Goal: Task Accomplishment & Management: Manage account settings

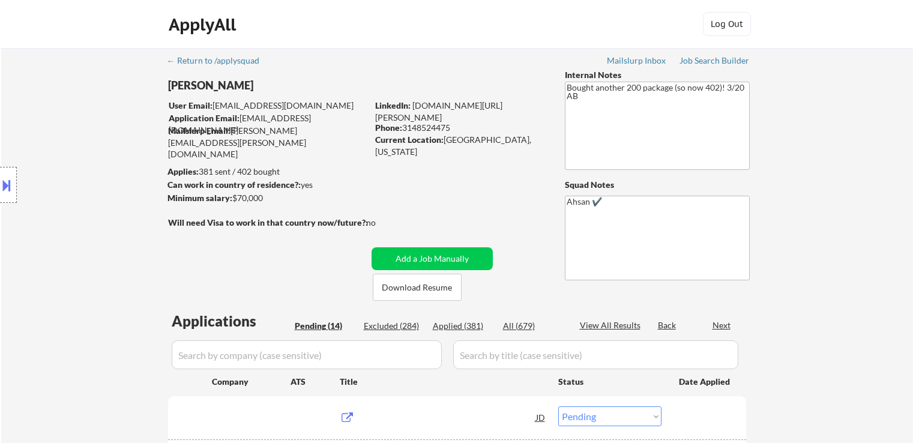
select select ""pending""
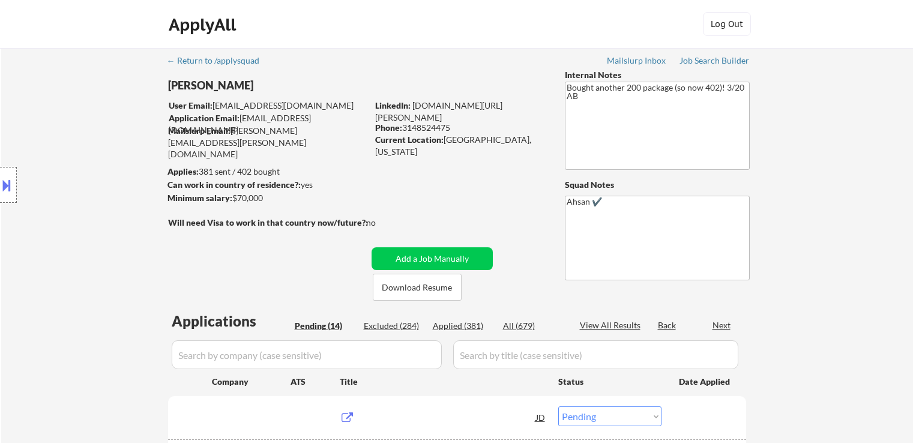
select select ""pending""
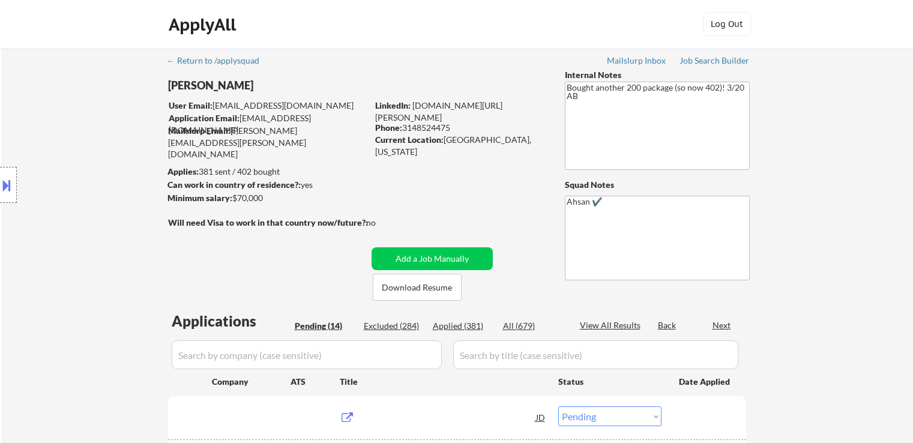
select select ""pending""
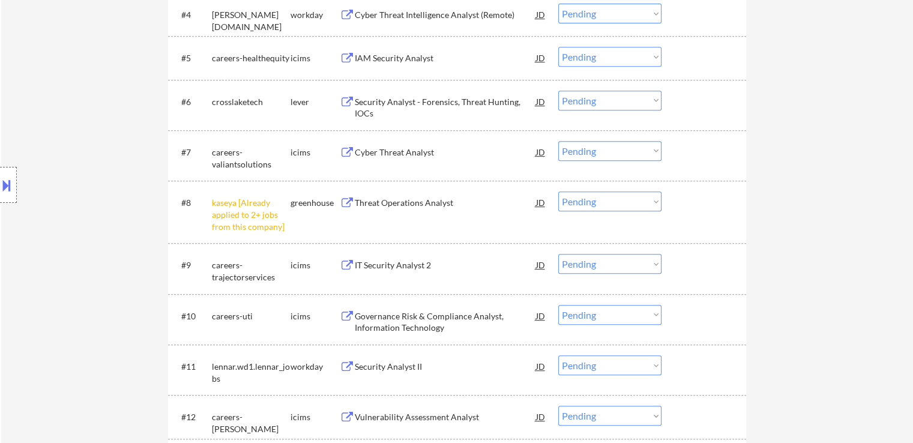
click at [90, 177] on div "Location Inclusions:" at bounding box center [107, 185] width 215 height 223
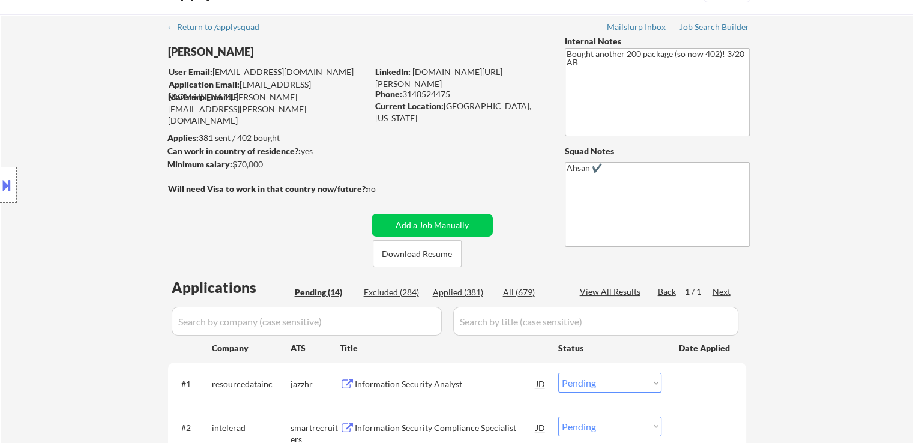
scroll to position [60, 0]
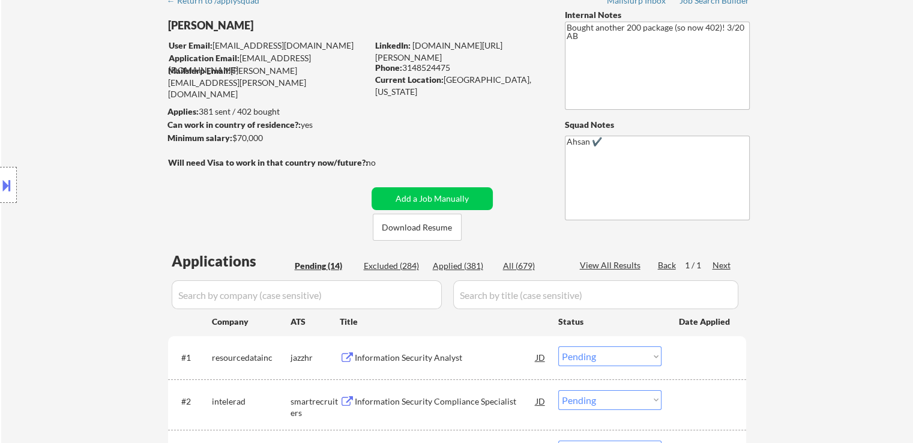
drag, startPoint x: 348, startPoint y: 72, endPoint x: 281, endPoint y: 94, distance: 70.2
click at [346, 71] on div "Mailslurp Email: [PERSON_NAME][EMAIL_ADDRESS][PERSON_NAME][DOMAIN_NAME]" at bounding box center [267, 82] width 199 height 35
click at [136, 124] on div "Location Inclusions:" at bounding box center [107, 185] width 215 height 223
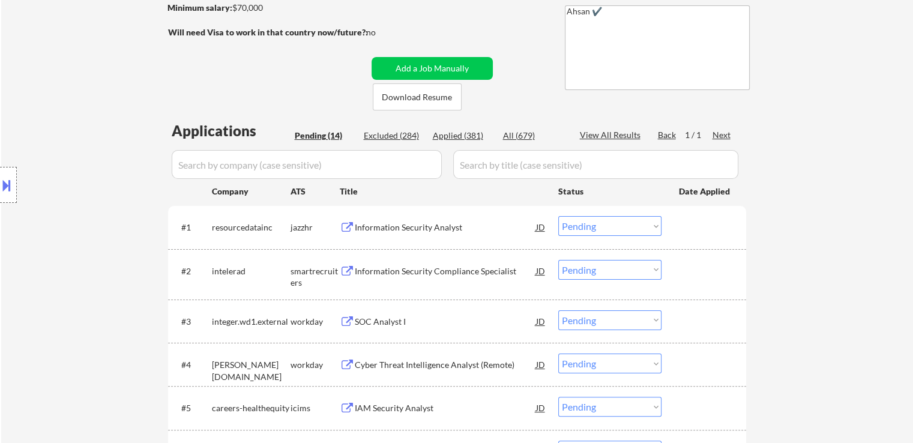
scroll to position [240, 0]
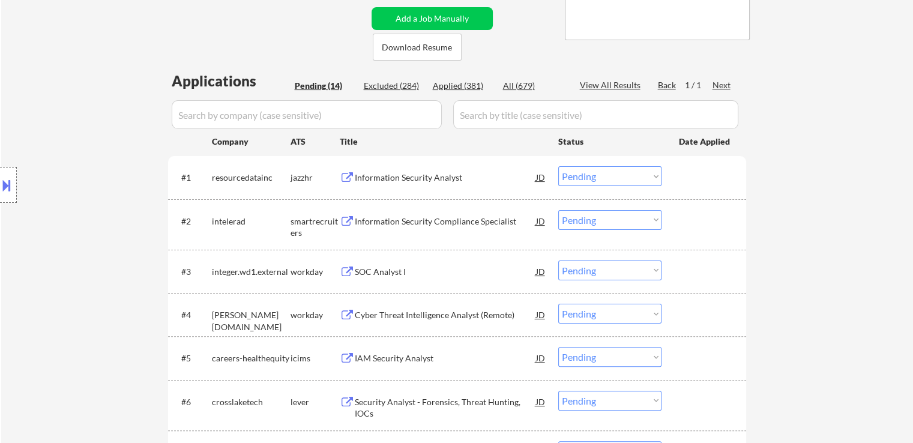
click at [12, 184] on button at bounding box center [6, 185] width 13 height 20
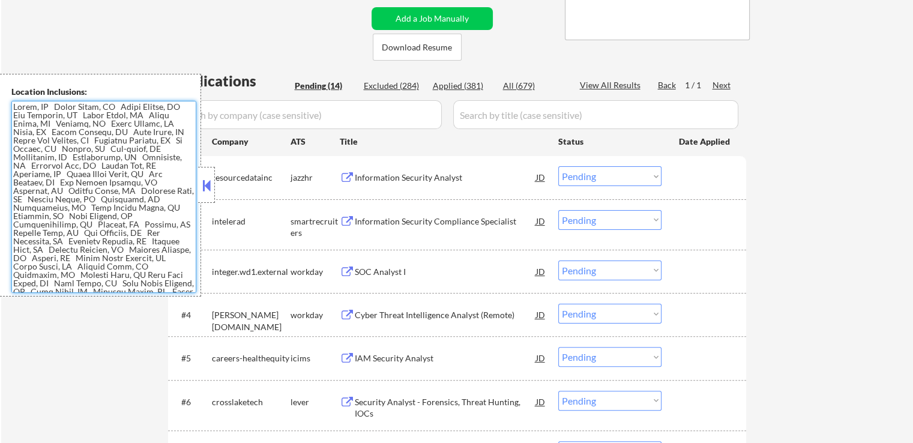
click at [89, 173] on textarea at bounding box center [103, 197] width 185 height 192
click at [117, 224] on textarea at bounding box center [103, 197] width 185 height 192
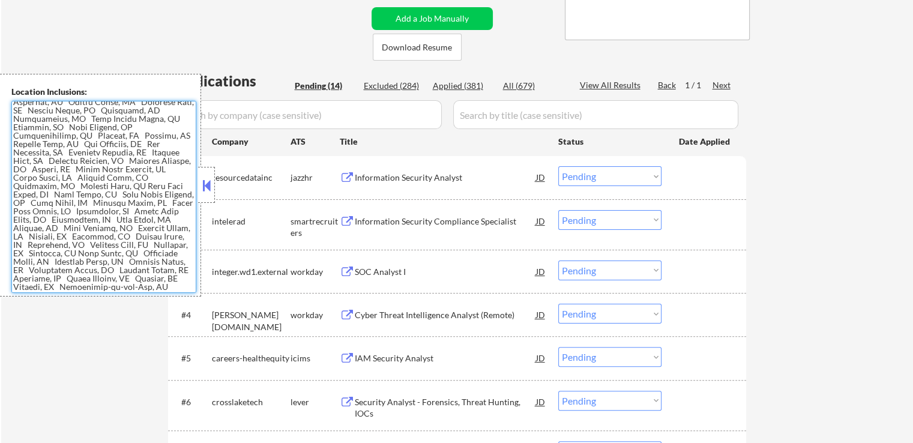
scroll to position [180, 0]
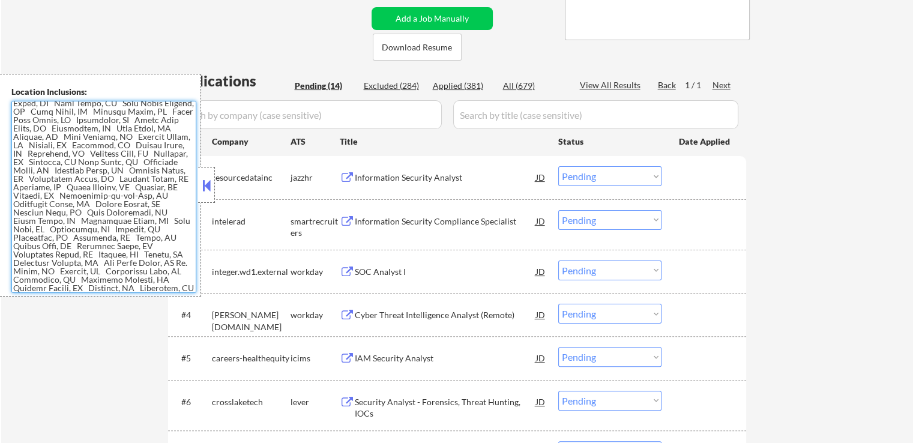
click at [119, 219] on textarea at bounding box center [103, 197] width 185 height 192
click at [205, 186] on button at bounding box center [206, 185] width 13 height 18
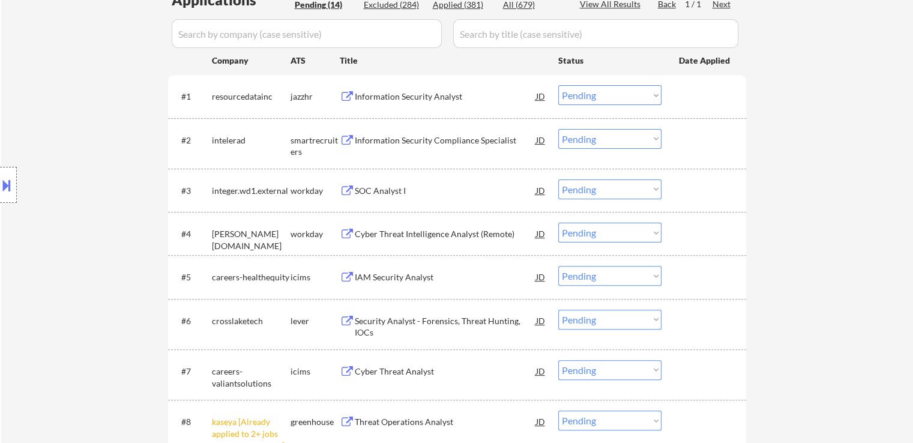
scroll to position [300, 0]
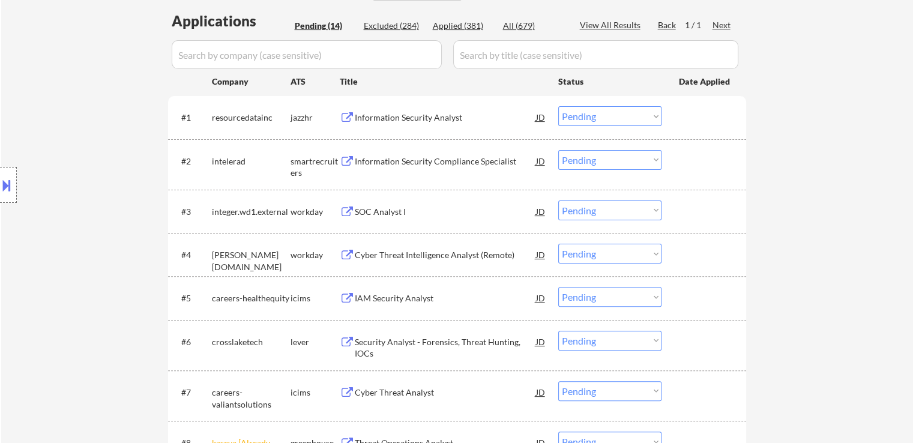
click at [408, 118] on div "Information Security Analyst" at bounding box center [445, 118] width 181 height 12
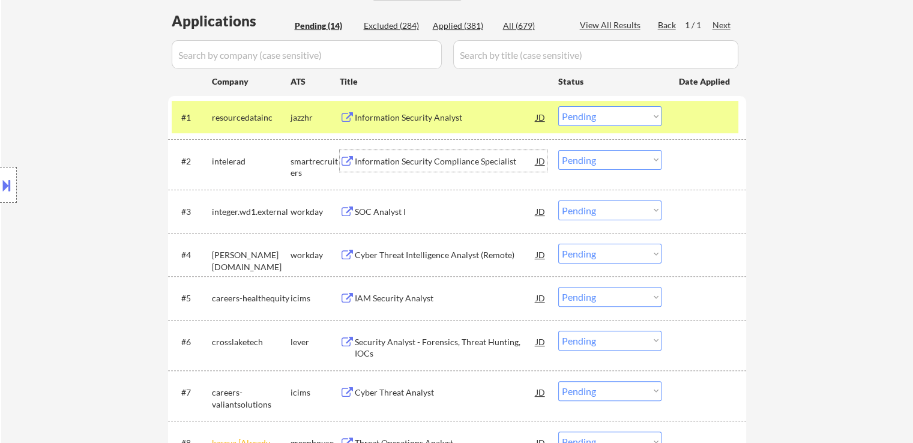
click at [386, 161] on div "Information Security Compliance Specialist" at bounding box center [445, 161] width 181 height 12
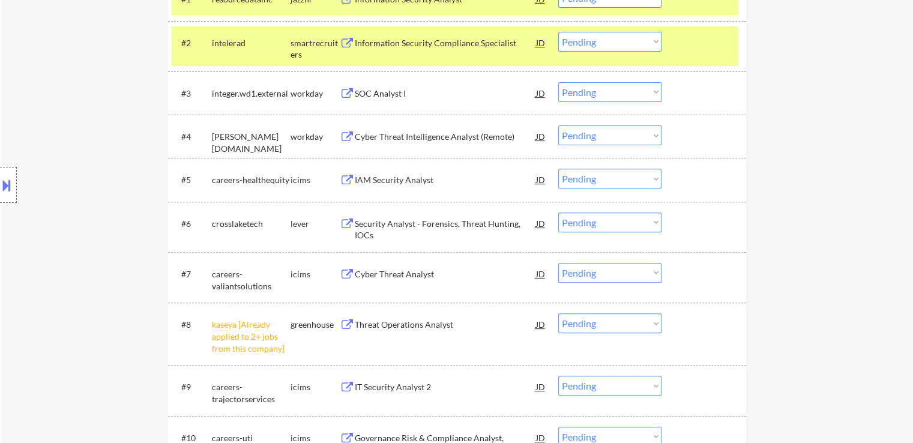
scroll to position [420, 0]
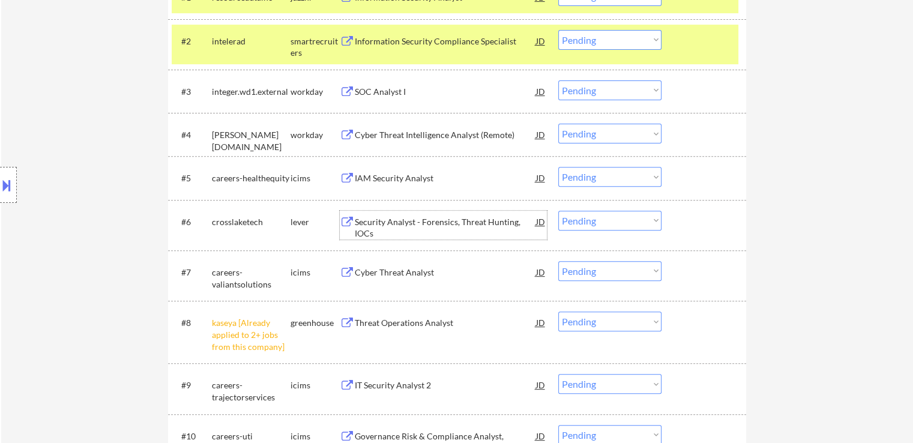
click at [400, 223] on div "Security Analyst - Forensics, Threat Hunting, IOCs" at bounding box center [445, 227] width 181 height 23
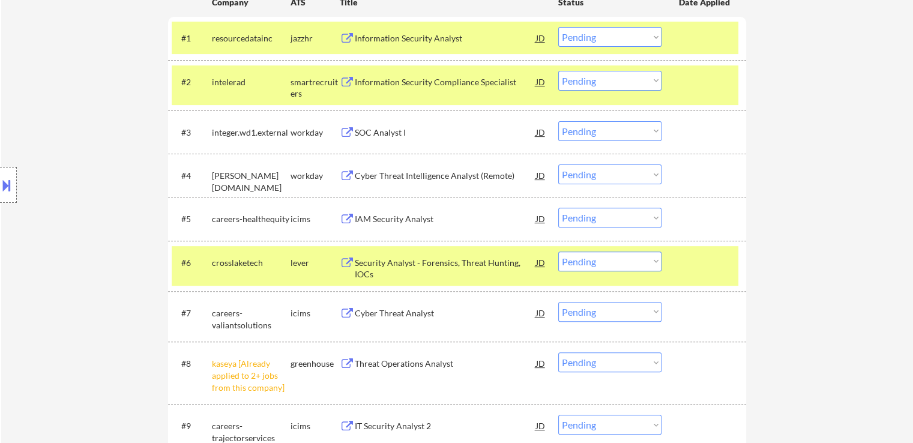
scroll to position [360, 0]
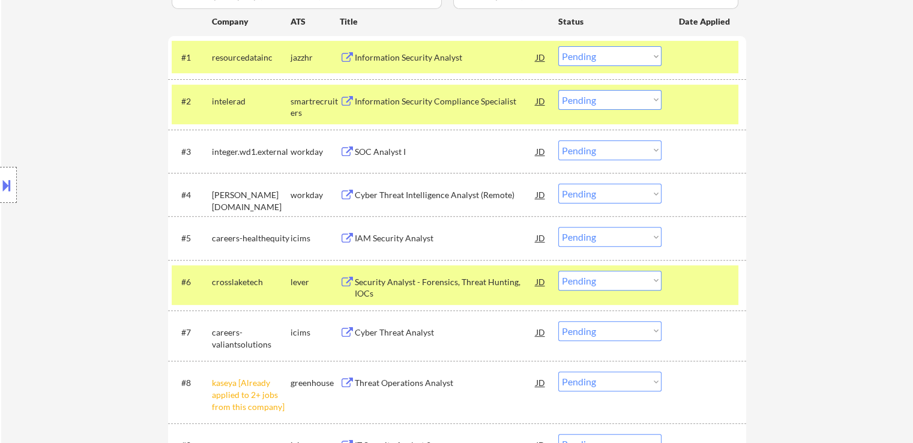
click at [370, 152] on div "SOC Analyst I" at bounding box center [445, 152] width 181 height 12
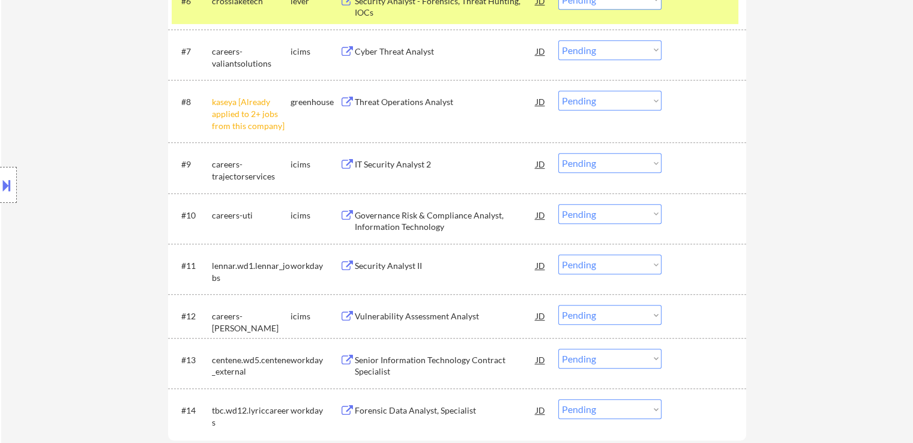
scroll to position [660, 0]
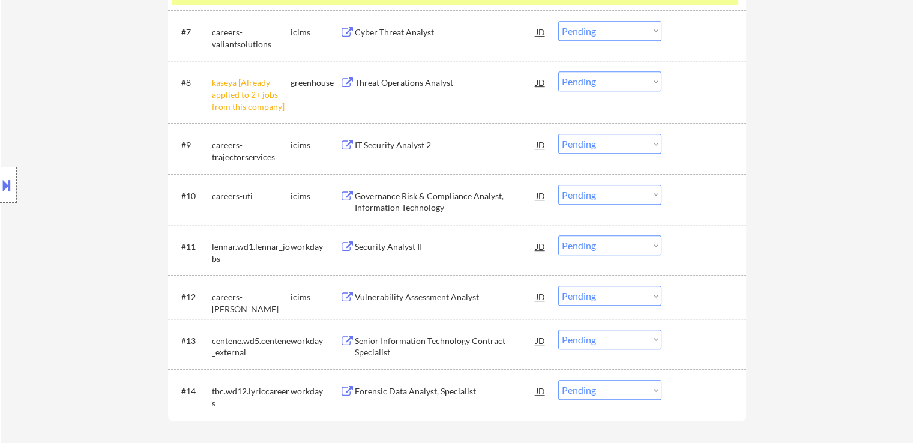
click at [0, 179] on button at bounding box center [6, 185] width 13 height 20
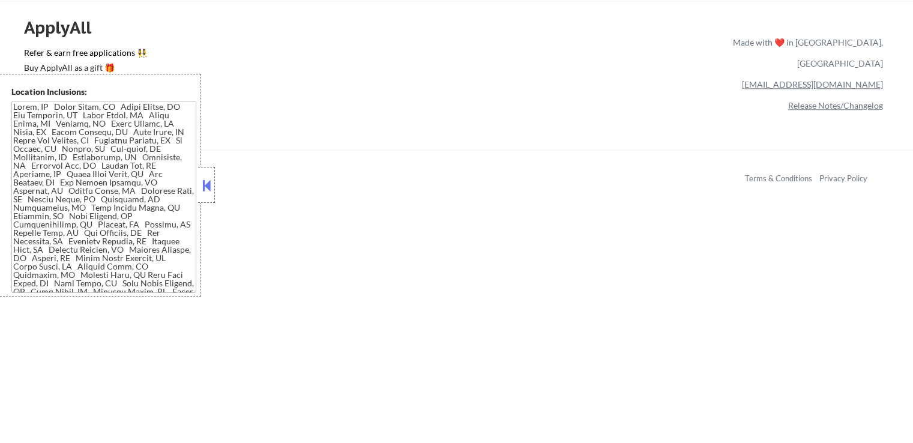
scroll to position [900, 0]
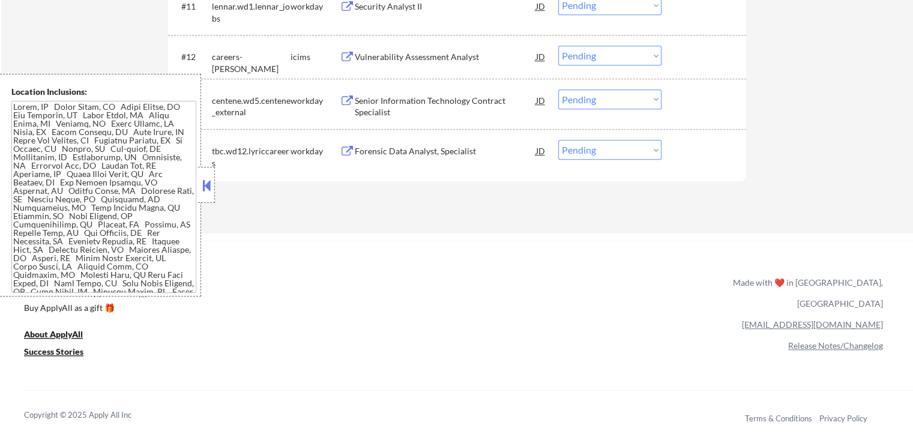
click at [94, 181] on textarea at bounding box center [103, 197] width 185 height 192
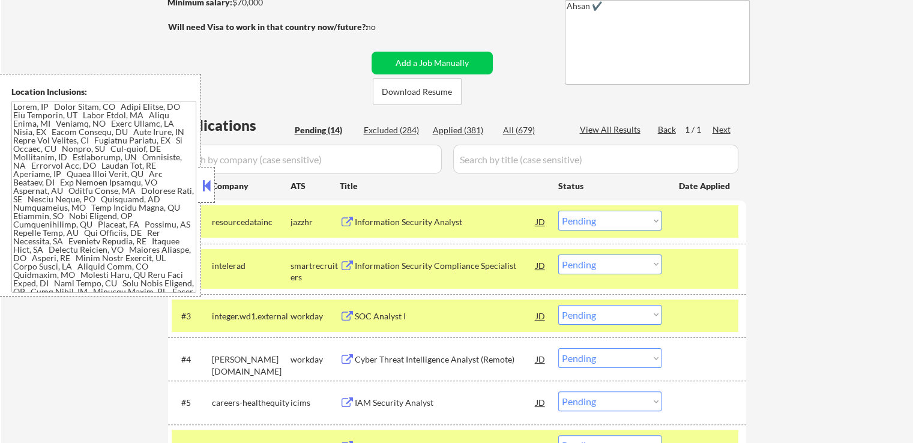
click at [613, 222] on select "Choose an option... Pending Applied Excluded (Questions) Excluded (Expired) Exc…" at bounding box center [609, 221] width 103 height 20
click at [558, 211] on select "Choose an option... Pending Applied Excluded (Questions) Excluded (Expired) Exc…" at bounding box center [609, 221] width 103 height 20
click at [202, 190] on button at bounding box center [206, 185] width 13 height 18
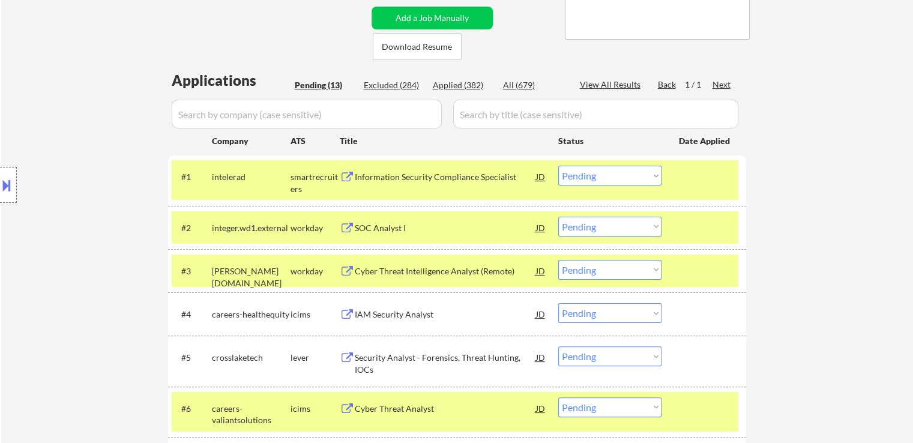
scroll to position [256, 0]
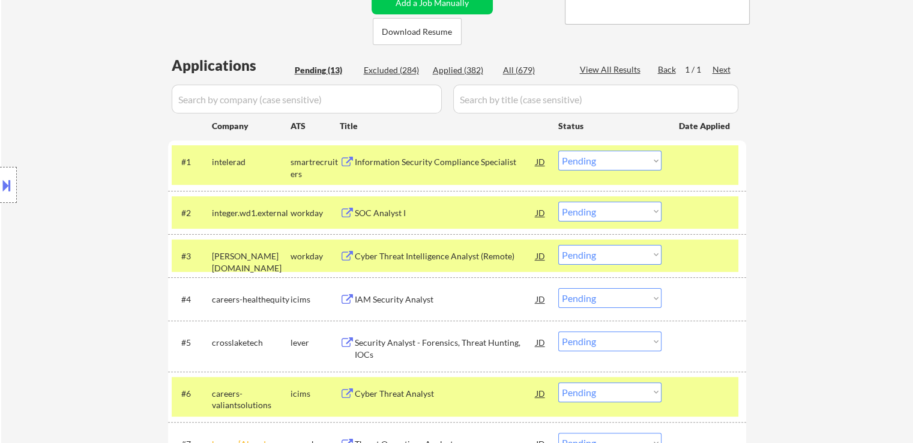
click at [387, 155] on div "Information Security Compliance Specialist" at bounding box center [445, 162] width 181 height 22
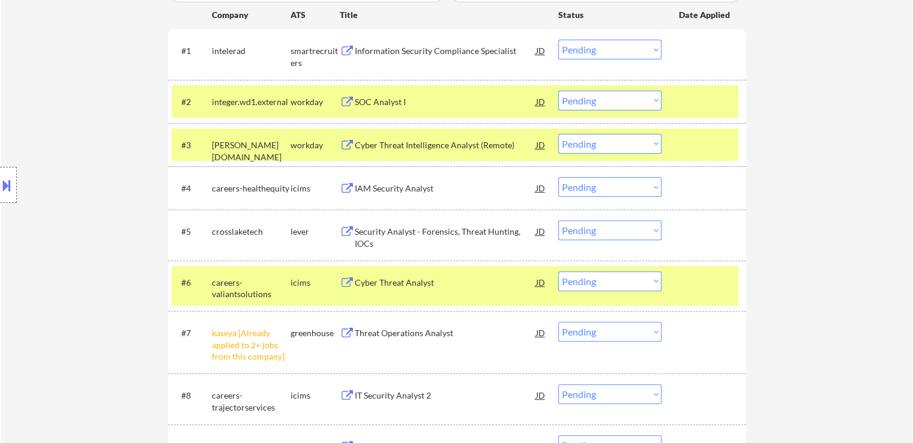
scroll to position [316, 0]
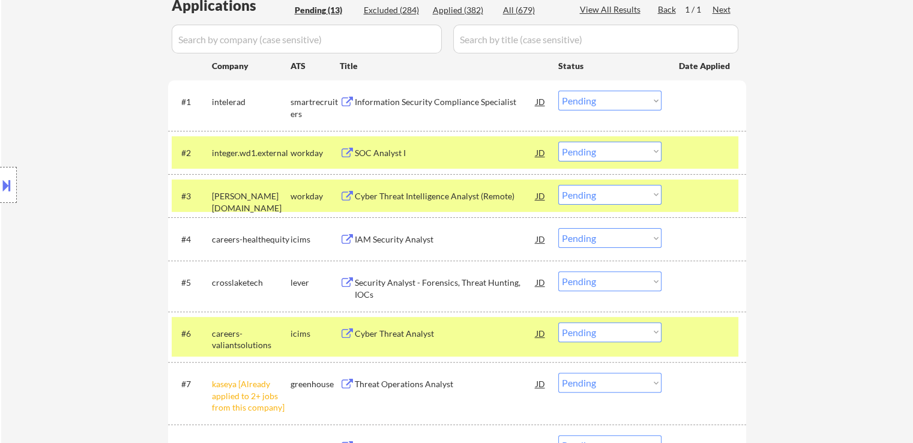
click at [596, 100] on select "Choose an option... Pending Applied Excluded (Questions) Excluded (Expired) Exc…" at bounding box center [609, 101] width 103 height 20
click at [558, 91] on select "Choose an option... Pending Applied Excluded (Questions) Excluded (Expired) Exc…" at bounding box center [609, 101] width 103 height 20
click at [816, 85] on div "← Return to /applysquad Mailslurp Inbox Job Search Builder [PERSON_NAME] User E…" at bounding box center [457, 253] width 912 height 1043
select select ""pending""
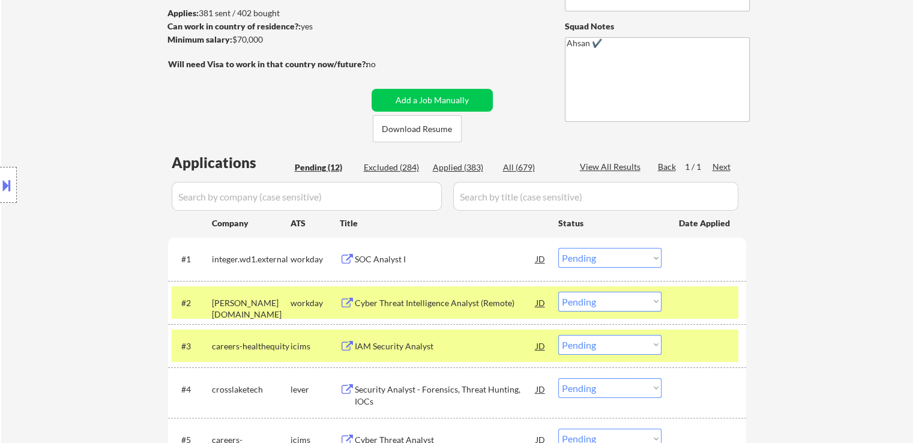
scroll to position [136, 0]
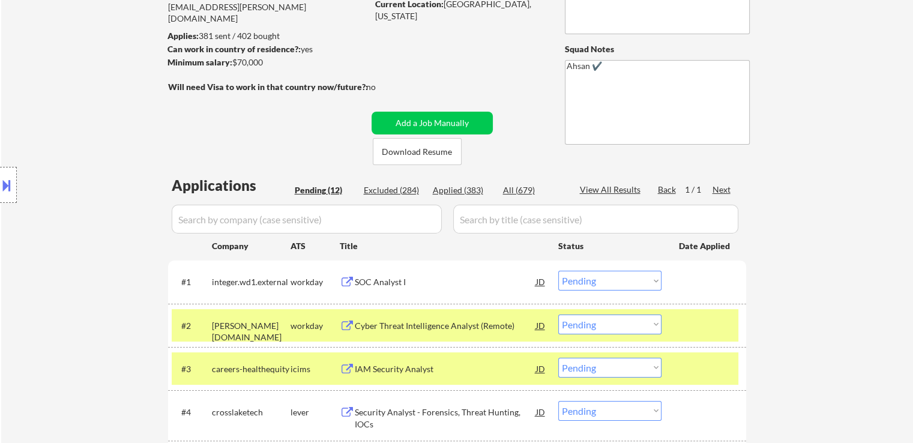
click at [271, 146] on div "← Return to /applysquad Mailslurp Inbox Job Search Builder [PERSON_NAME] User E…" at bounding box center [457, 403] width 599 height 982
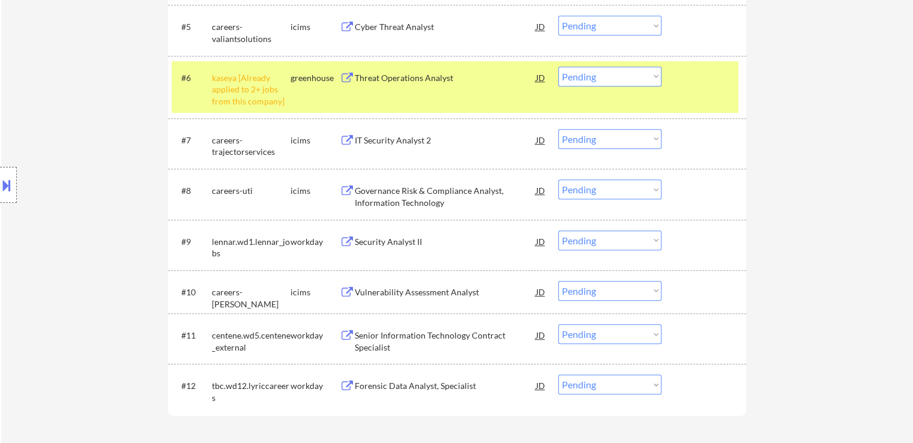
scroll to position [616, 0]
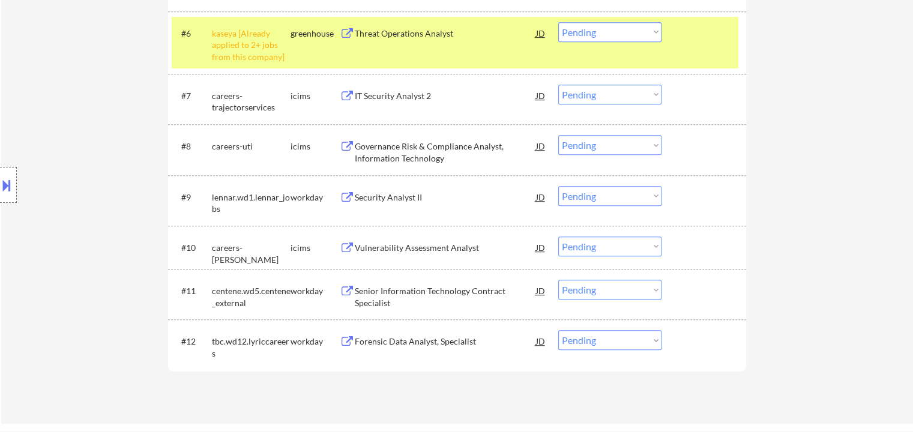
click at [402, 198] on div "Security Analyst II" at bounding box center [445, 197] width 181 height 12
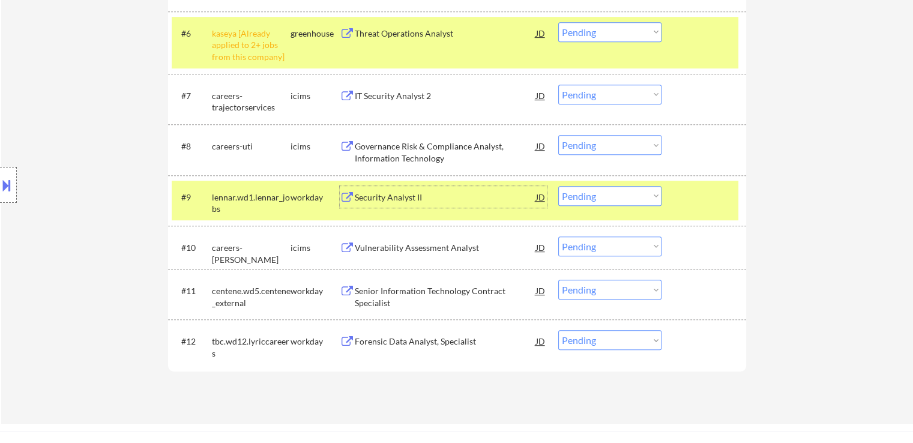
click at [0, 174] on div at bounding box center [8, 185] width 17 height 36
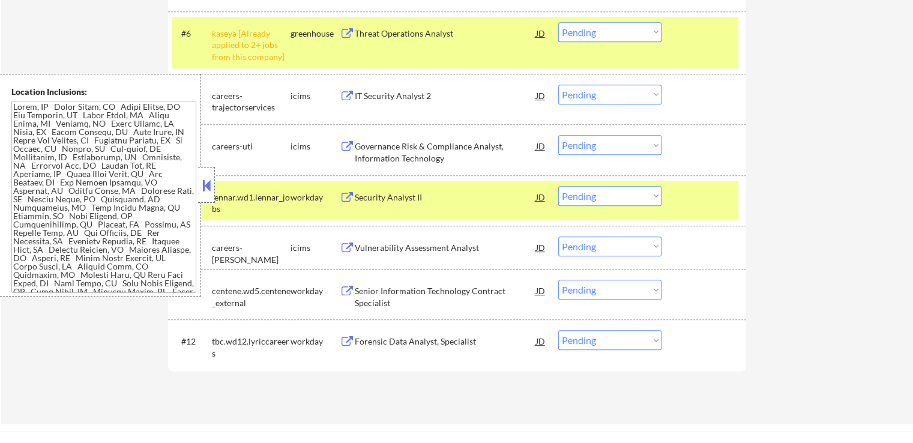
click at [202, 182] on button at bounding box center [206, 185] width 13 height 18
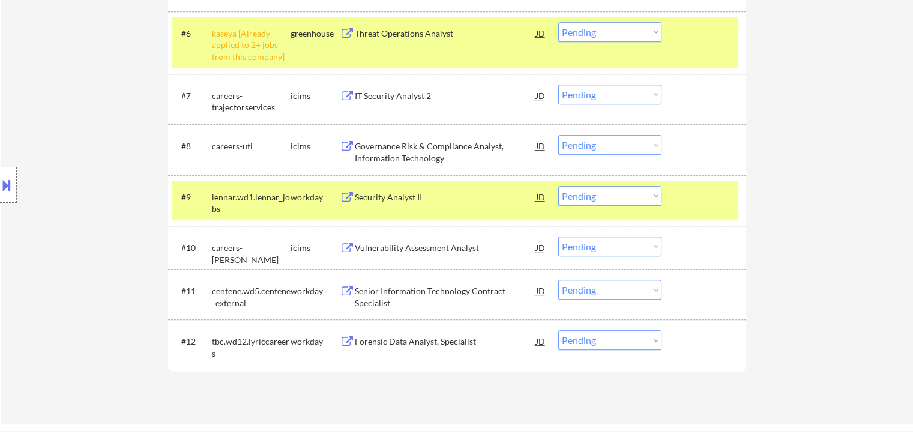
click at [601, 191] on select "Choose an option... Pending Applied Excluded (Questions) Excluded (Expired) Exc…" at bounding box center [609, 196] width 103 height 20
click at [558, 186] on select "Choose an option... Pending Applied Excluded (Questions) Excluded (Expired) Exc…" at bounding box center [609, 196] width 103 height 20
click at [88, 135] on div "Location Inclusions:" at bounding box center [107, 185] width 215 height 223
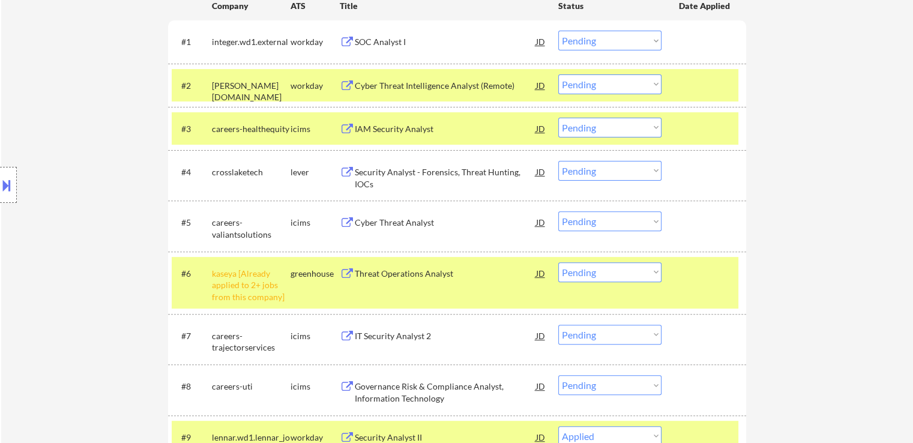
select select ""pending""
click at [131, 135] on div "Location Inclusions:" at bounding box center [107, 185] width 215 height 223
click at [131, 136] on div "Location Inclusions:" at bounding box center [107, 185] width 215 height 223
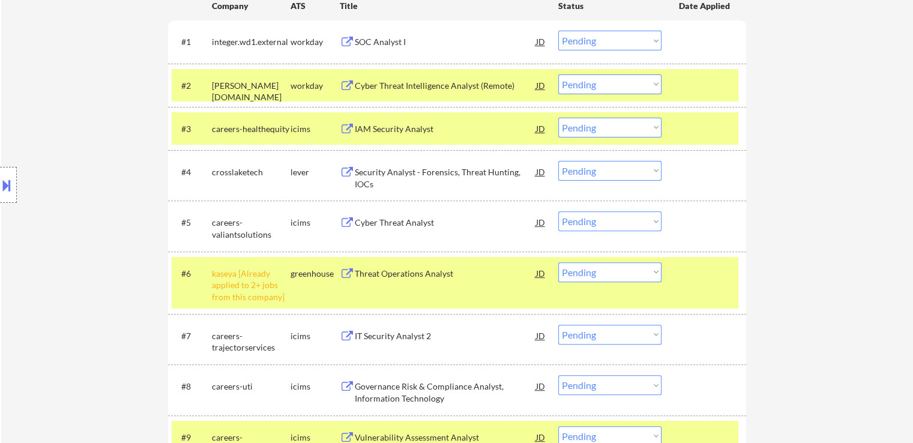
scroll to position [316, 0]
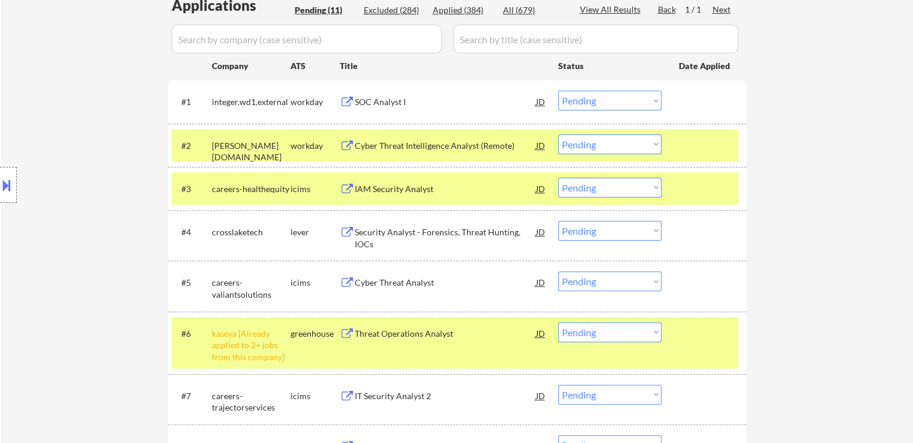
click at [131, 136] on div "Location Inclusions:" at bounding box center [107, 185] width 215 height 223
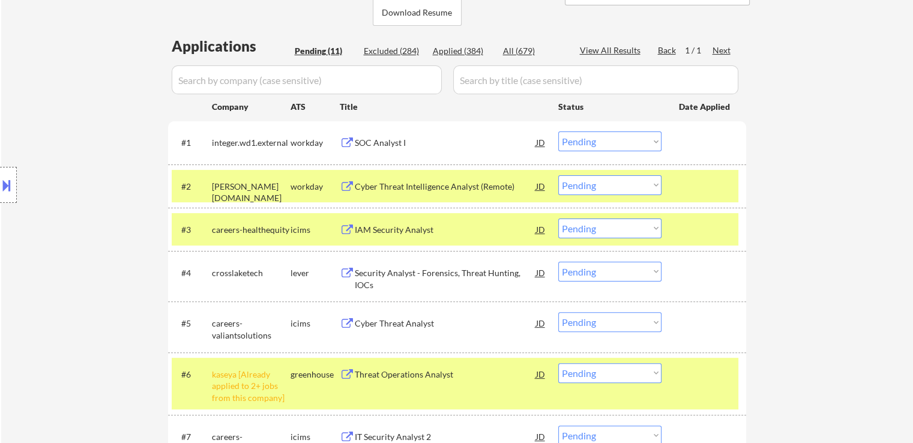
scroll to position [256, 0]
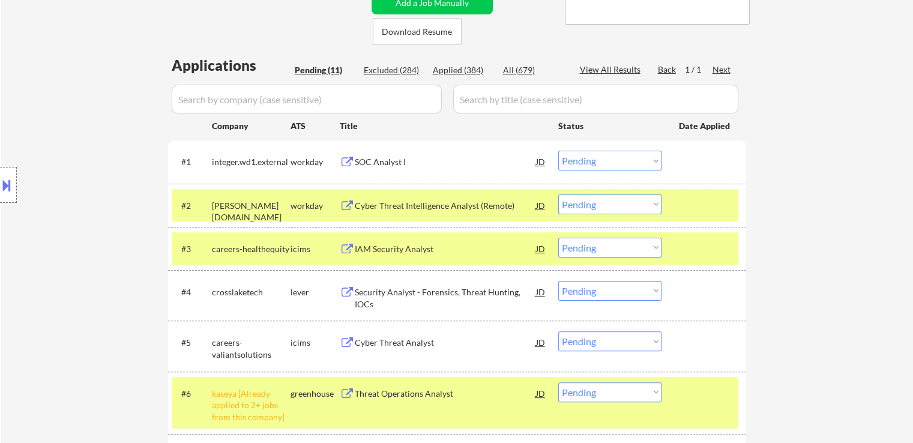
click at [131, 136] on div "Location Inclusions:" at bounding box center [107, 185] width 215 height 223
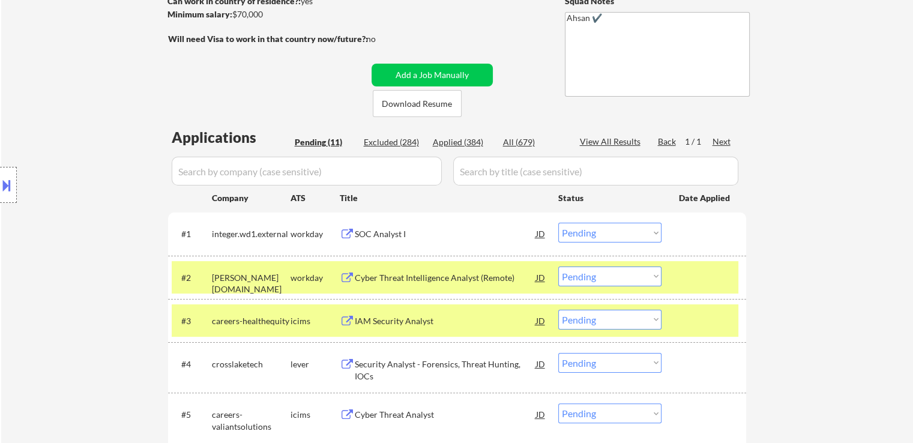
scroll to position [76, 0]
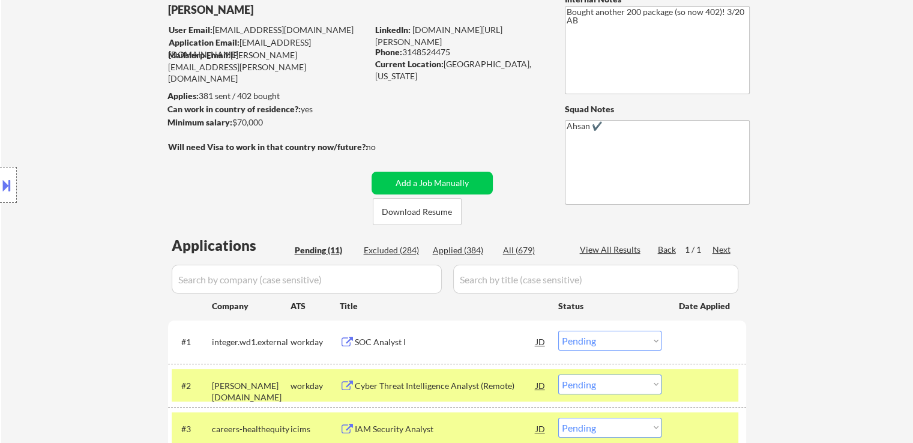
click at [131, 137] on div "Location Inclusions:" at bounding box center [107, 185] width 215 height 223
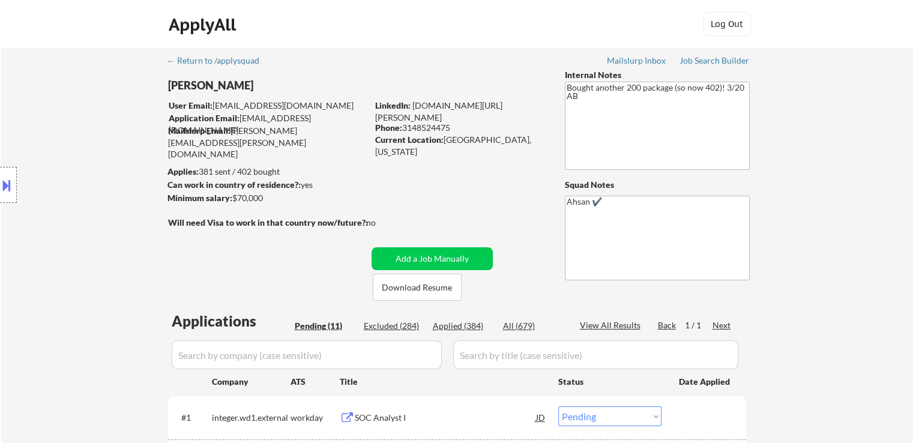
click at [131, 137] on div "Location Inclusions:" at bounding box center [107, 185] width 215 height 223
click at [132, 141] on div "Location Inclusions:" at bounding box center [107, 185] width 215 height 223
click at [133, 149] on div "Location Inclusions:" at bounding box center [107, 185] width 215 height 223
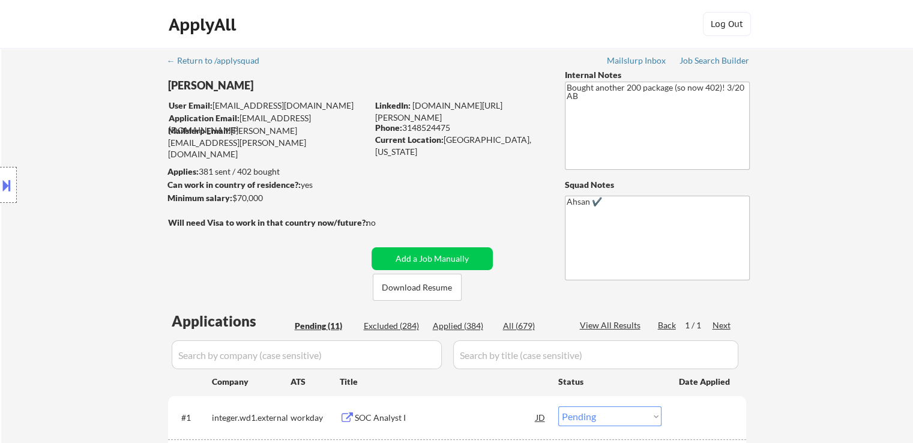
click at [133, 150] on div "Location Inclusions:" at bounding box center [107, 185] width 215 height 223
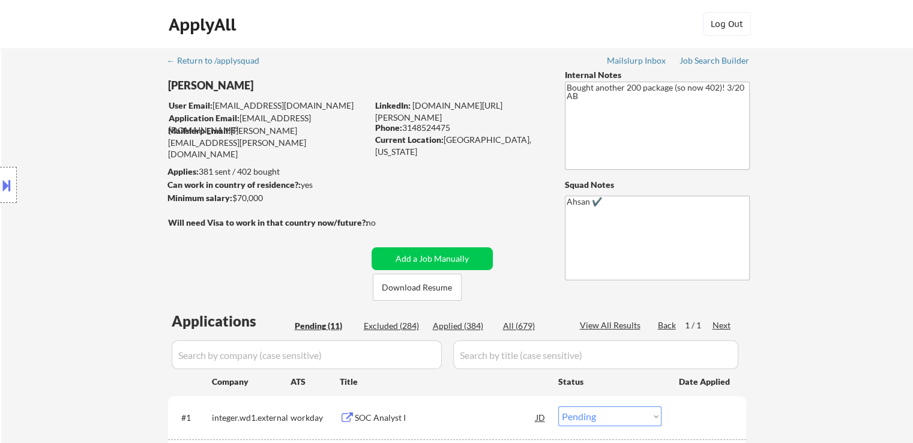
click at [134, 149] on div "Location Inclusions:" at bounding box center [107, 185] width 215 height 223
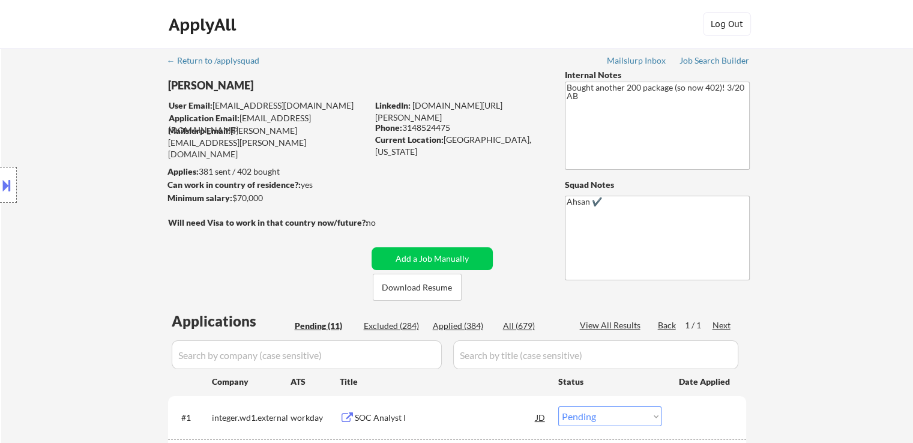
click at [134, 149] on div "Location Inclusions:" at bounding box center [107, 185] width 215 height 223
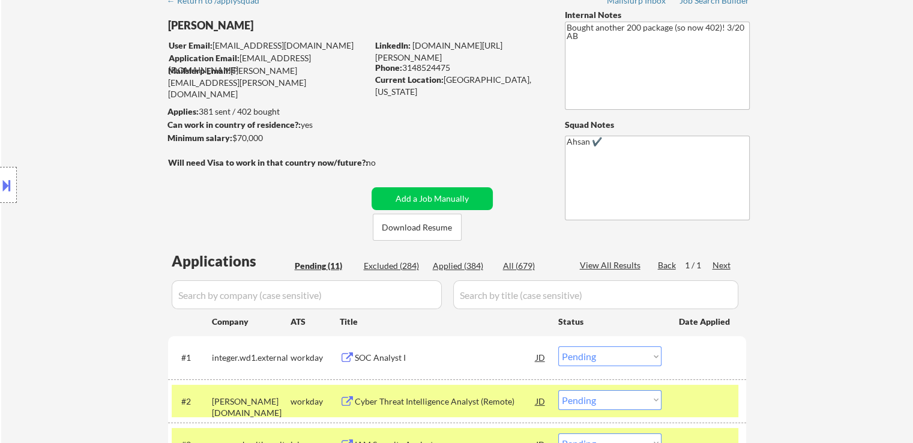
click at [133, 154] on div "Location Inclusions:" at bounding box center [107, 185] width 215 height 223
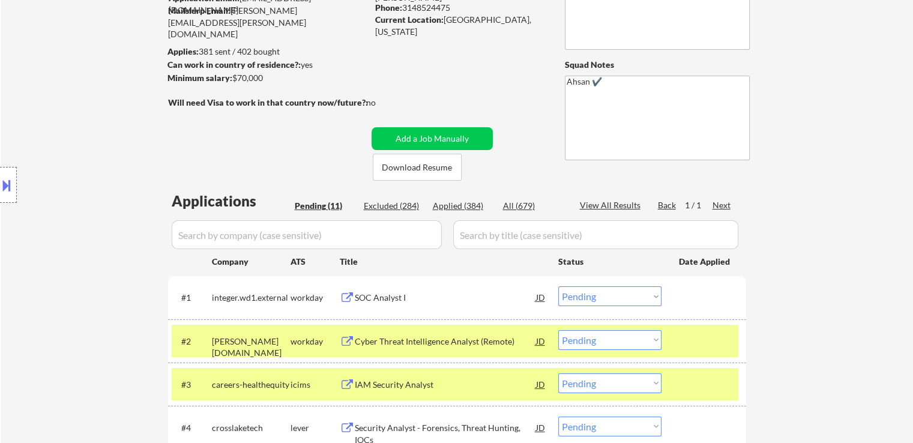
click at [133, 152] on div "Location Inclusions:" at bounding box center [107, 185] width 215 height 223
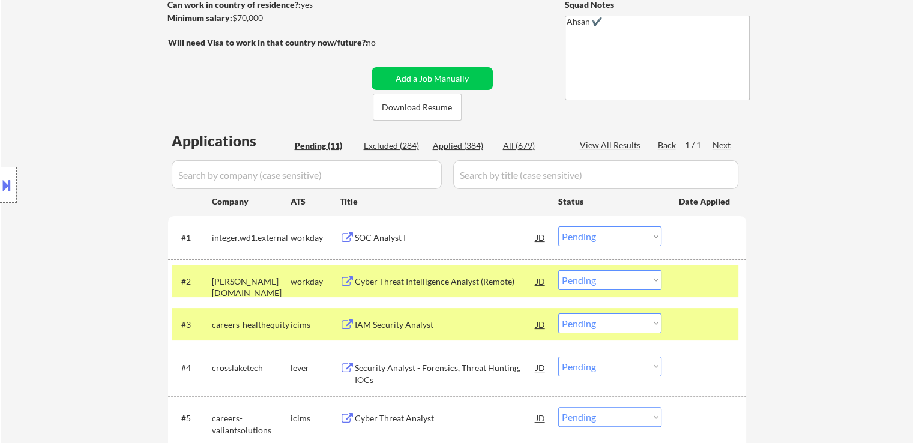
click at [129, 152] on div "Location Inclusions:" at bounding box center [107, 185] width 215 height 223
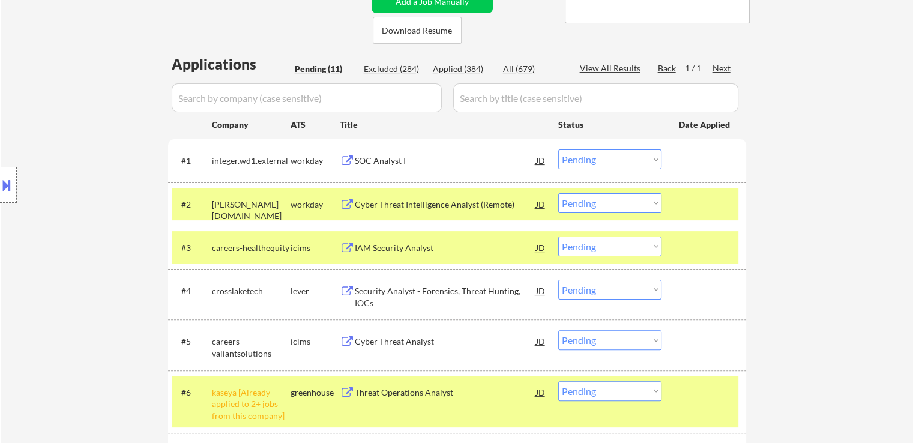
scroll to position [300, 0]
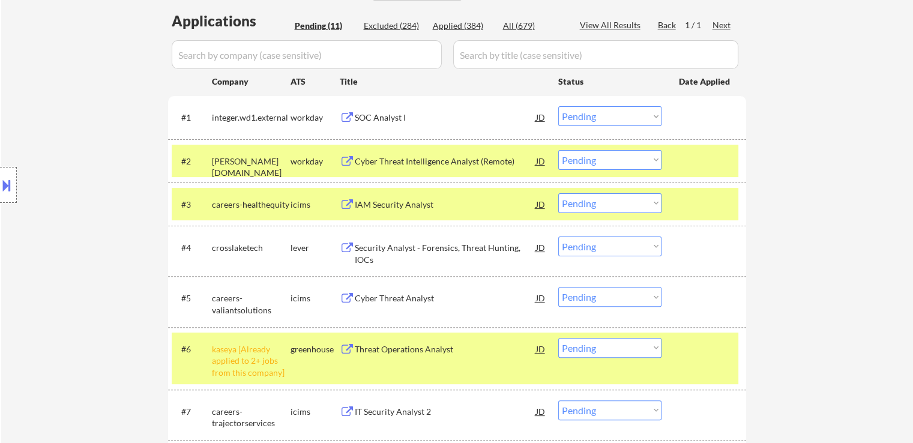
click at [127, 154] on div "Location Inclusions:" at bounding box center [107, 185] width 215 height 223
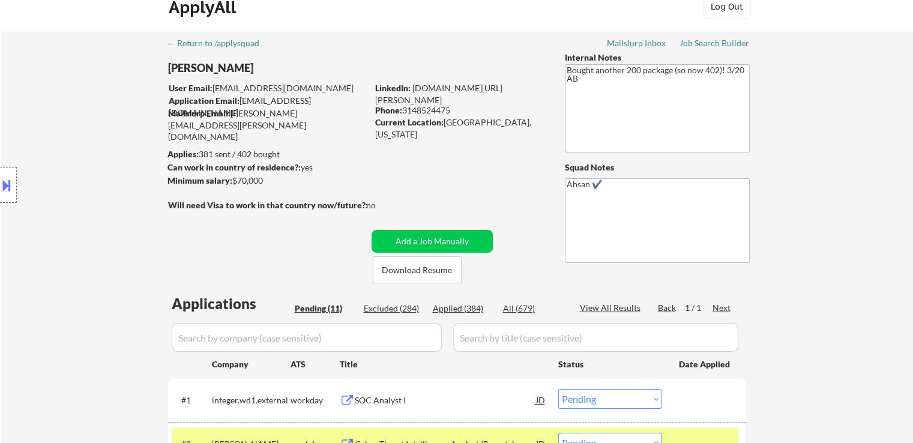
scroll to position [0, 0]
